Goal: Transaction & Acquisition: Download file/media

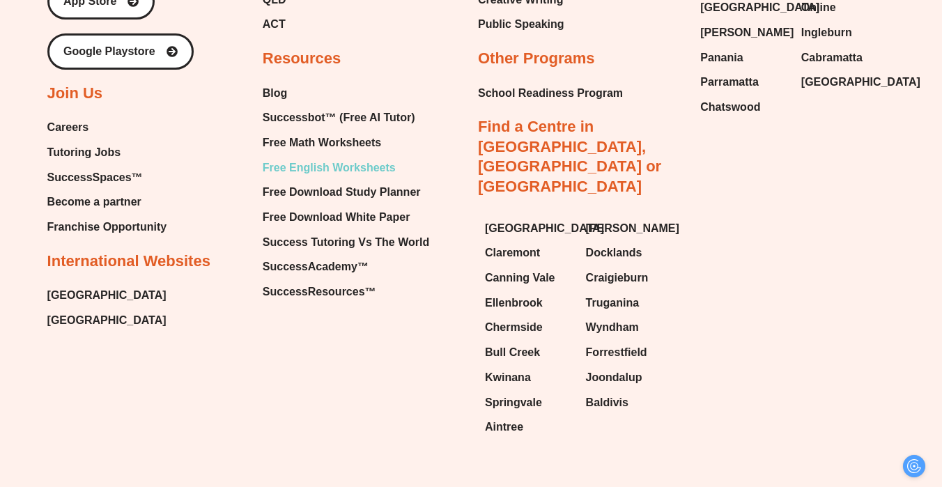
click at [350, 157] on span "Free English Worksheets" at bounding box center [329, 167] width 133 height 21
click at [353, 157] on span "Free English Worksheets" at bounding box center [329, 167] width 133 height 21
click at [347, 157] on span "Free English Worksheets" at bounding box center [329, 167] width 133 height 21
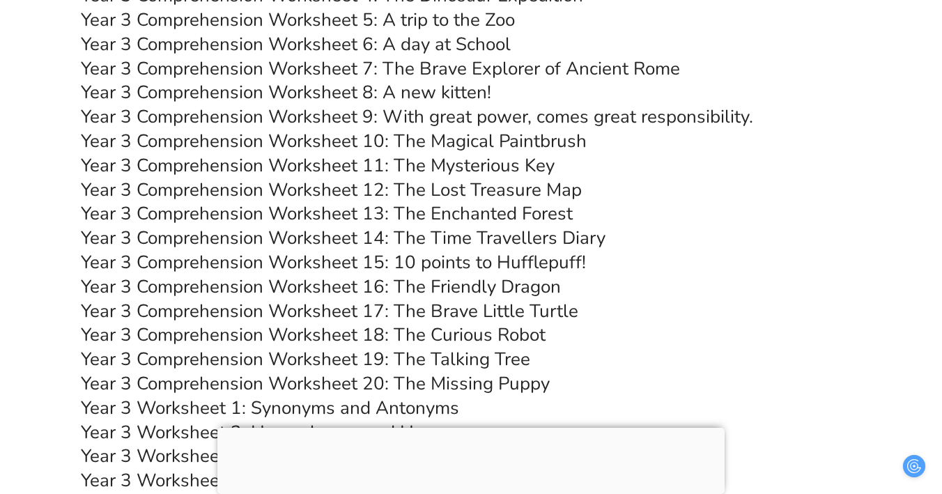
scroll to position [4774, 0]
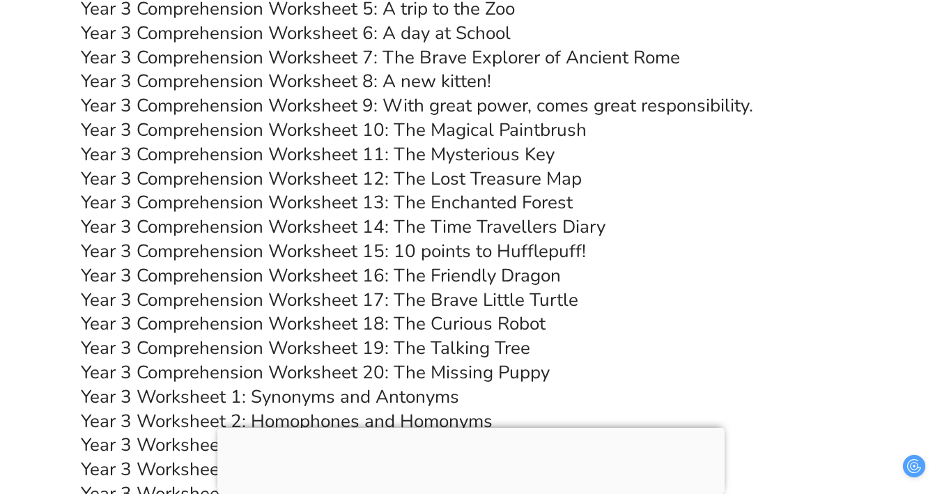
click at [376, 296] on link "Year 3 Comprehension Worksheet 17: The Brave Little Turtle" at bounding box center [330, 300] width 498 height 24
